Goal: Check status: Check status

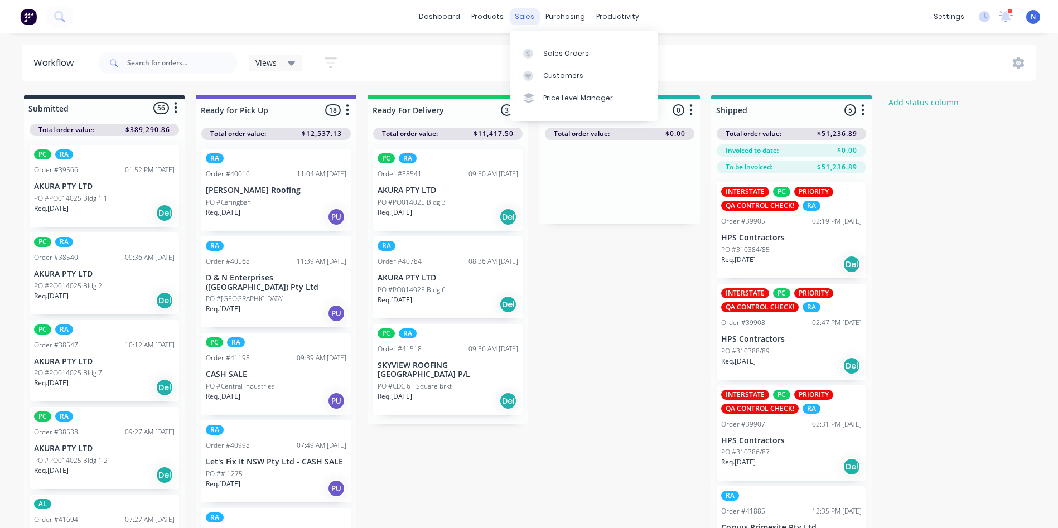
click at [517, 15] on div "sales" at bounding box center [524, 16] width 31 height 17
click at [552, 54] on div "Sales Orders" at bounding box center [566, 54] width 46 height 10
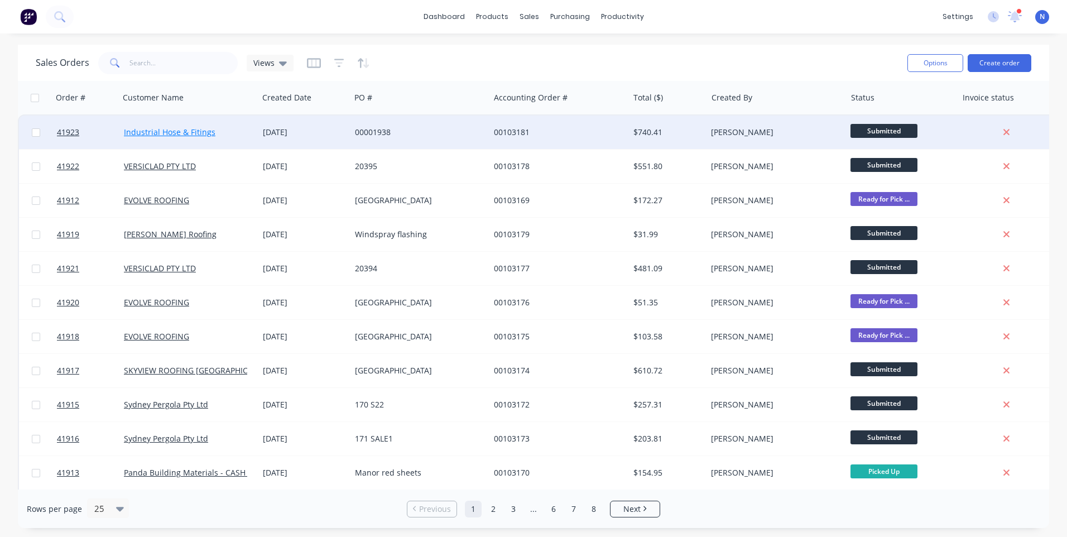
click at [170, 134] on link "Industrial Hose & Fitings" at bounding box center [169, 132] width 91 height 11
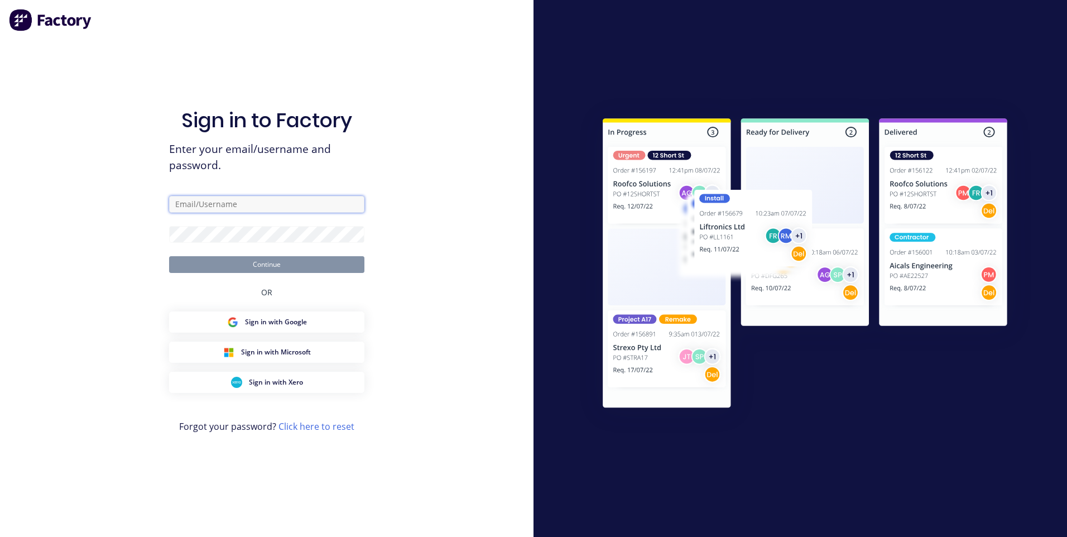
type input "[EMAIL_ADDRESS][DOMAIN_NAME]"
click at [295, 268] on button "Continue" at bounding box center [266, 264] width 195 height 17
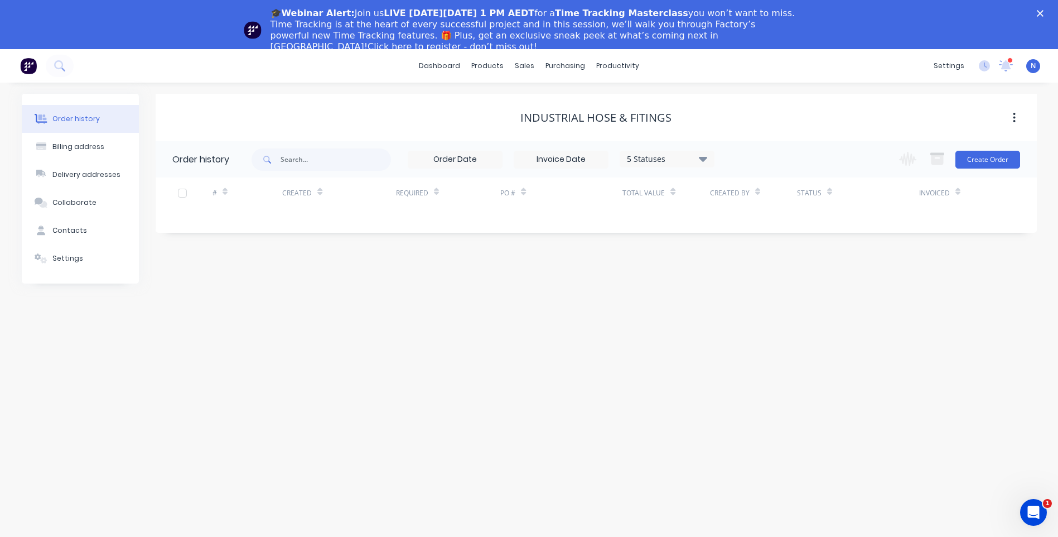
click at [1044, 12] on icon "Close" at bounding box center [1040, 13] width 7 height 7
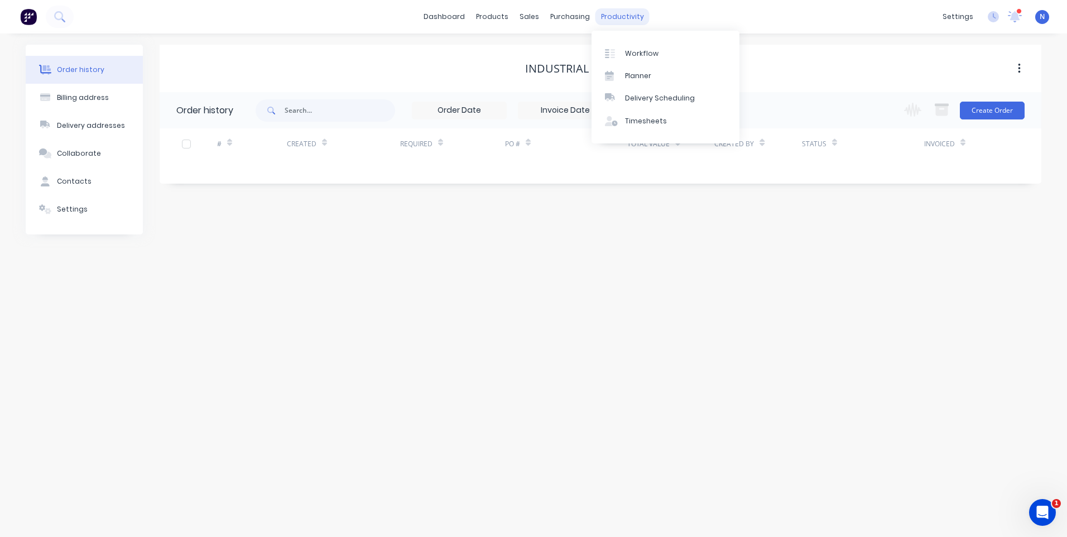
click at [625, 11] on div "productivity" at bounding box center [622, 16] width 54 height 17
click at [558, 60] on link "Sales Orders" at bounding box center [588, 53] width 148 height 22
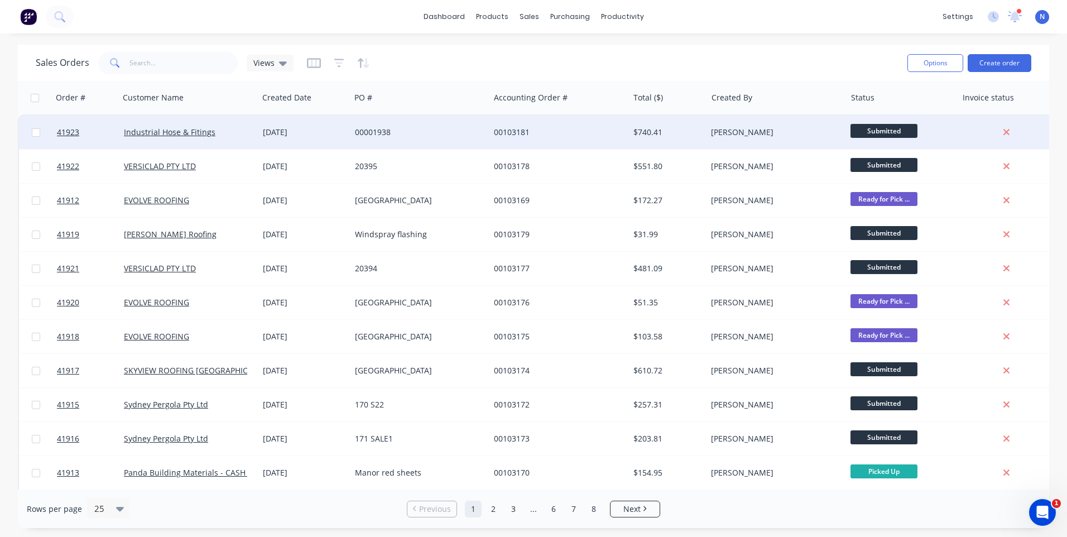
click at [185, 126] on div "Industrial Hose & Fitings" at bounding box center [188, 131] width 139 height 33
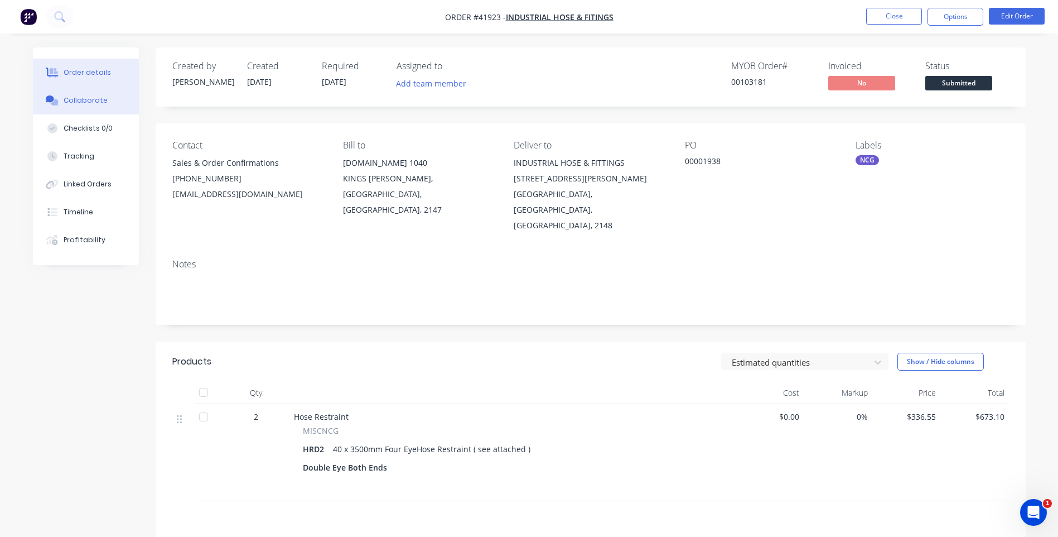
click at [70, 104] on div "Collaborate" at bounding box center [86, 100] width 44 height 10
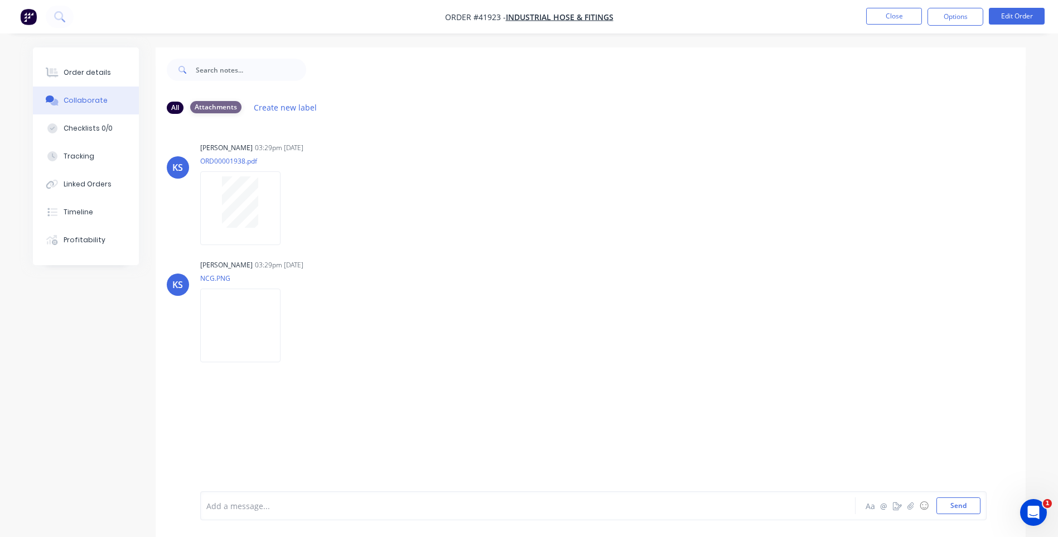
click at [215, 108] on div "Attachments" at bounding box center [215, 107] width 51 height 12
click at [453, 250] on div "KS [PERSON_NAME] 03:29pm [DATE] ORD00001938.pdf Labels Download KS [PERSON_NAME…" at bounding box center [591, 307] width 870 height 368
click at [237, 308] on img at bounding box center [240, 324] width 80 height 73
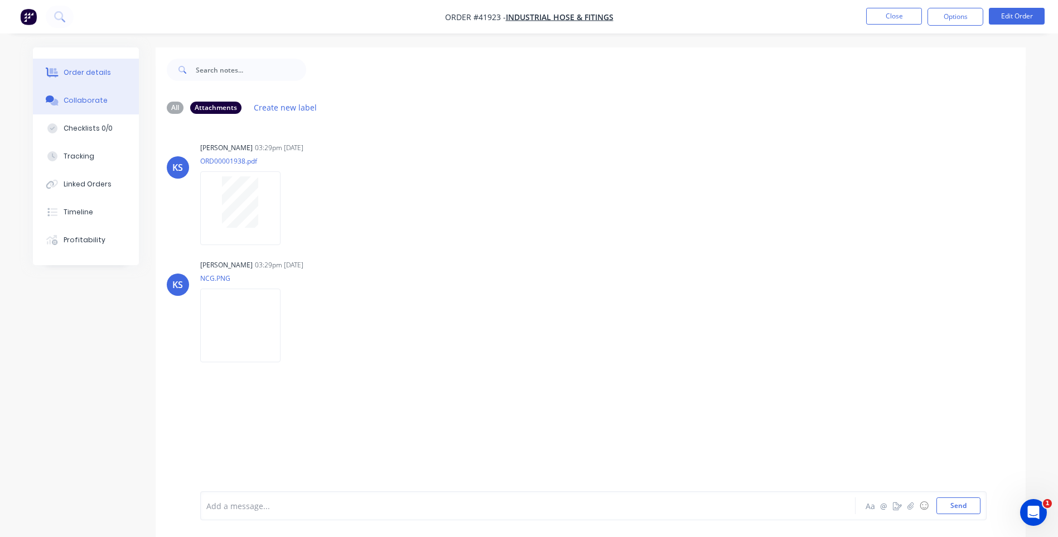
click at [97, 76] on div "Order details" at bounding box center [87, 72] width 47 height 10
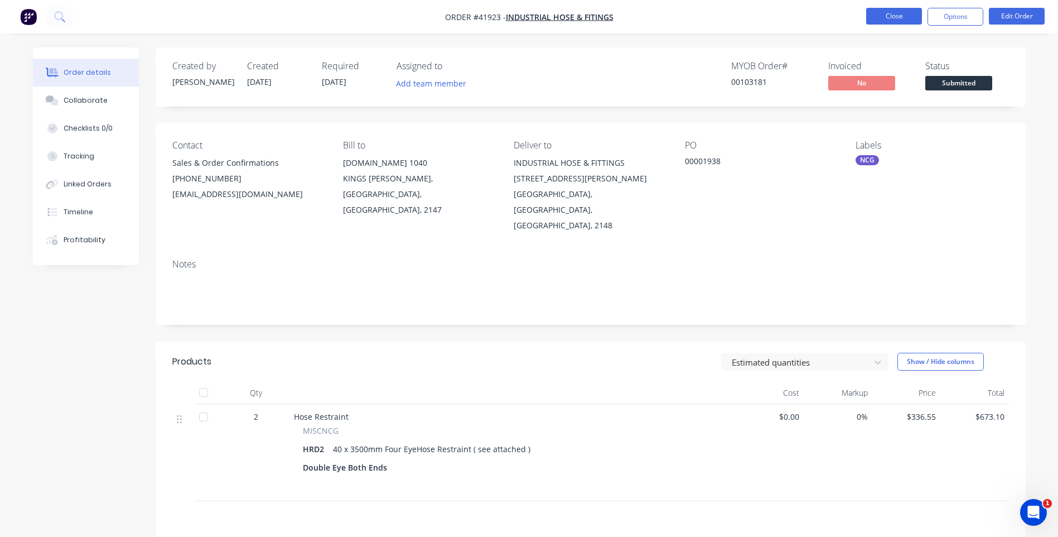
click at [884, 18] on button "Close" at bounding box center [894, 16] width 56 height 17
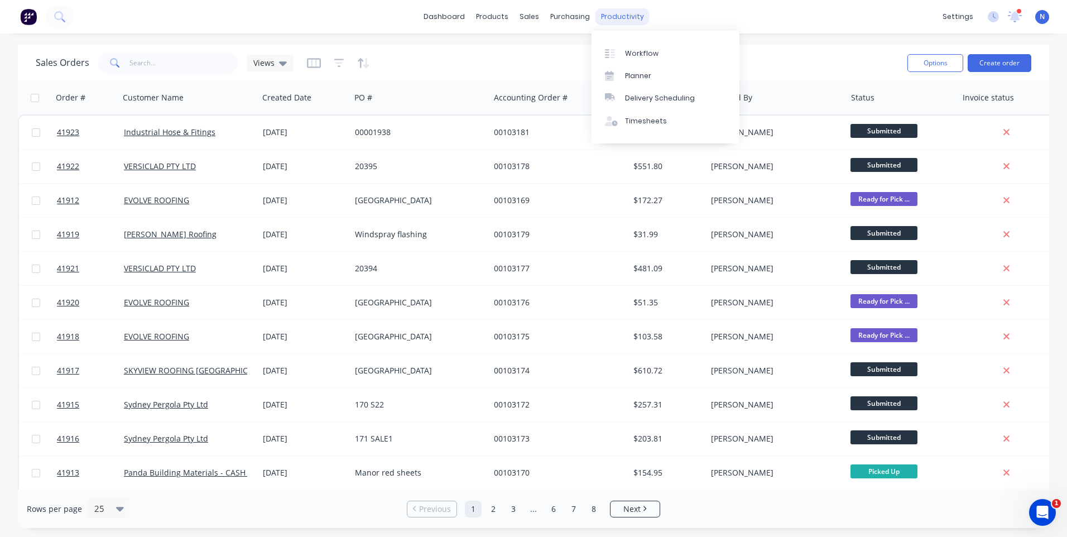
click at [624, 18] on div "productivity" at bounding box center [622, 16] width 54 height 17
click at [634, 50] on div "Workflow" at bounding box center [641, 54] width 33 height 10
